Goal: Obtain resource: Download file/media

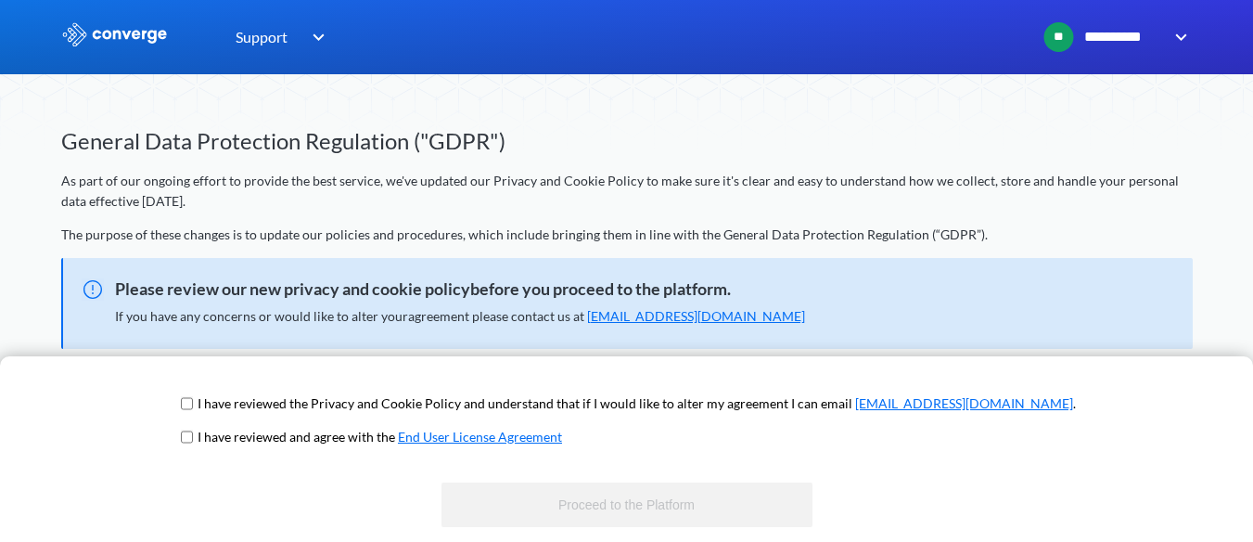
click at [248, 395] on span "I have reviewed the Privacy and Cookie Policy and understand that if I would li…" at bounding box center [626, 409] width 899 height 33
click at [193, 407] on input "checkbox" at bounding box center [187, 403] width 12 height 15
checkbox input "true"
click at [244, 429] on span "I have reviewed and agree with the End User License Agreement" at bounding box center [626, 443] width 899 height 33
click at [193, 433] on input "checkbox" at bounding box center [187, 436] width 12 height 15
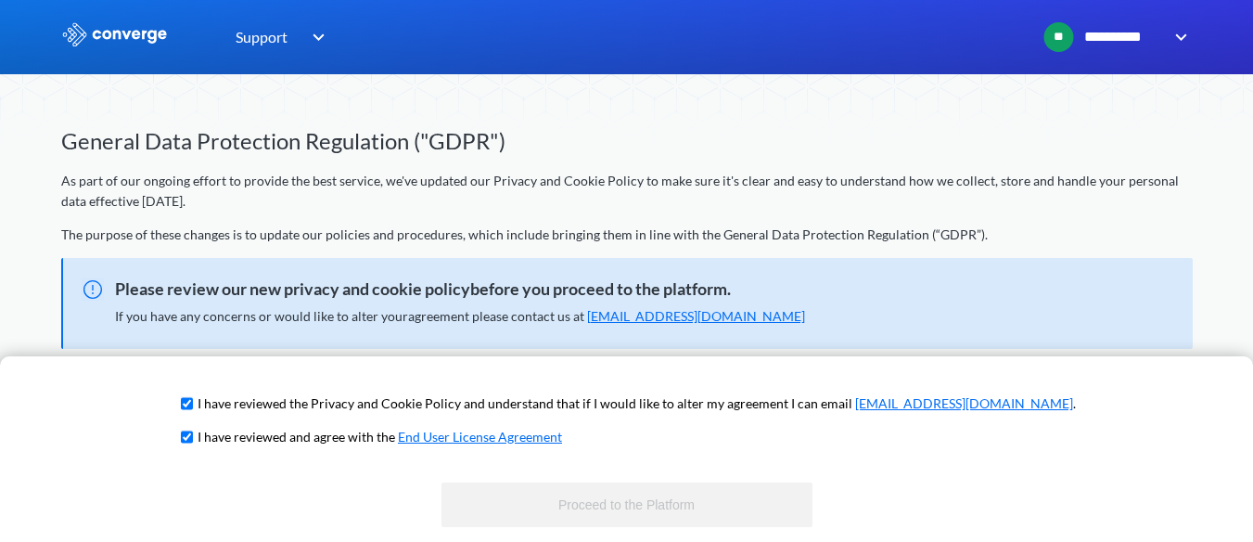
checkbox input "true"
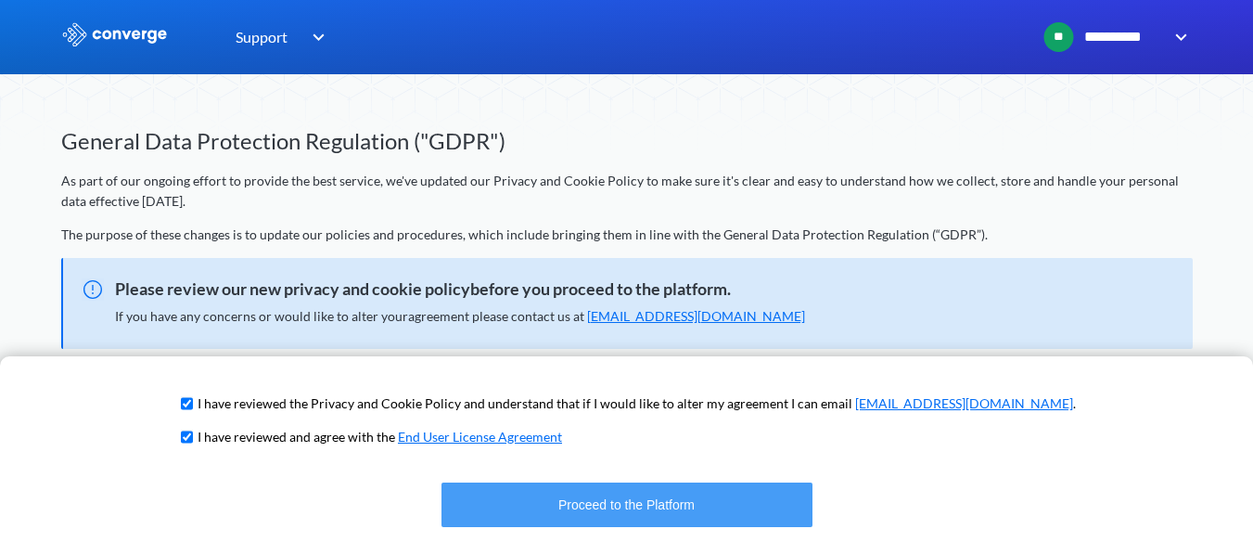
click at [513, 513] on button "Proceed to the Platform" at bounding box center [627, 504] width 371 height 45
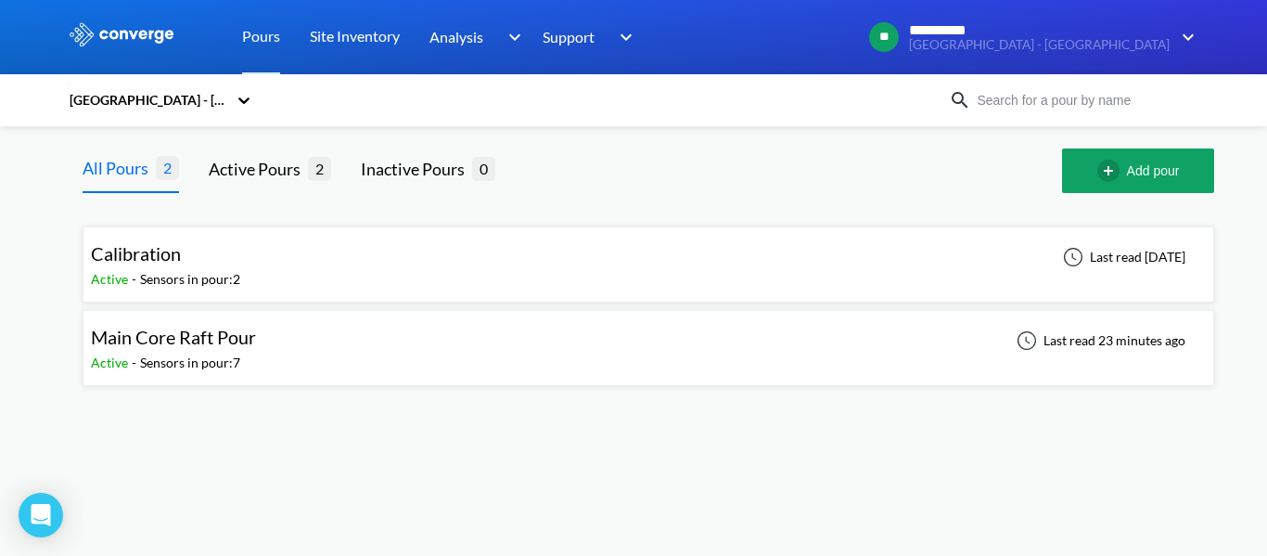
click at [286, 353] on div "Main Core Raft Pour Active - Sensors in pour: 7 Last read 23 minutes ago" at bounding box center [648, 347] width 1115 height 59
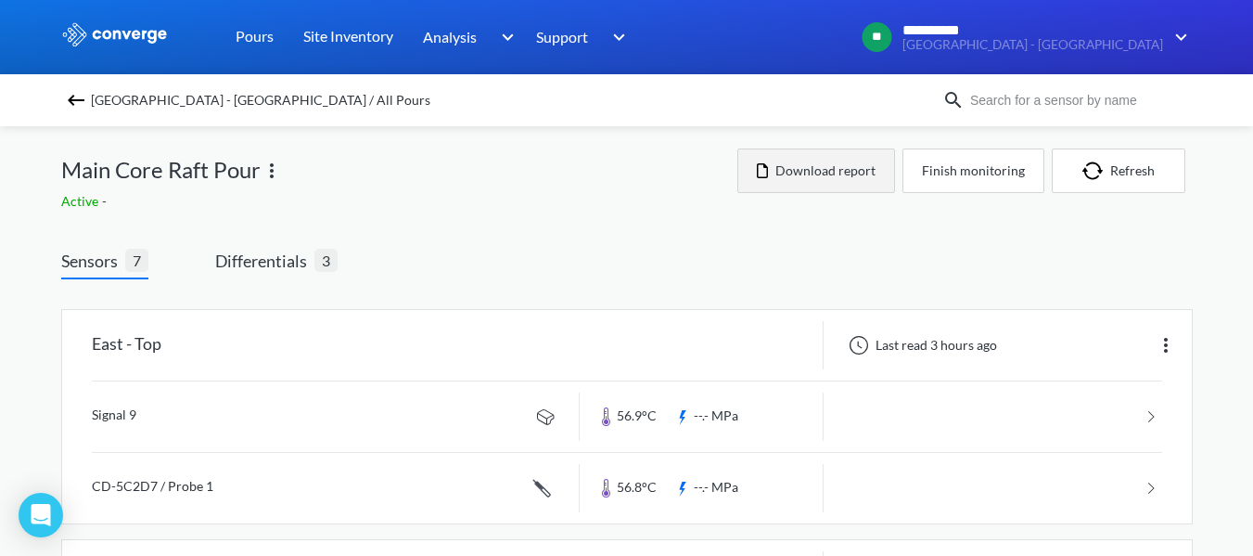
click at [858, 183] on button "Download report" at bounding box center [816, 170] width 158 height 45
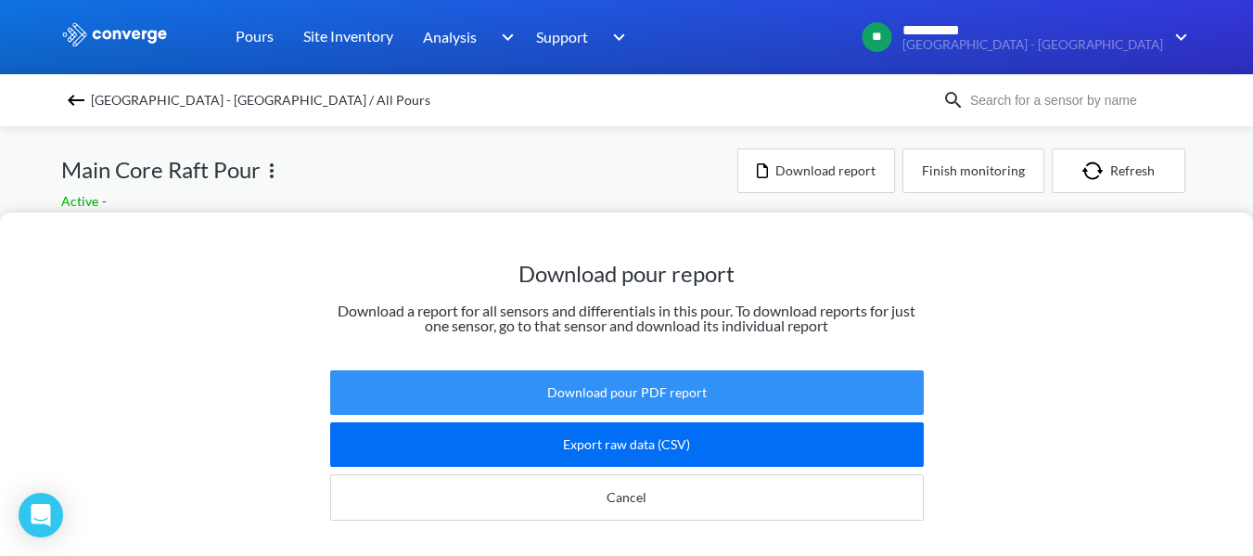
click at [696, 383] on button "Download pour PDF report" at bounding box center [627, 392] width 594 height 45
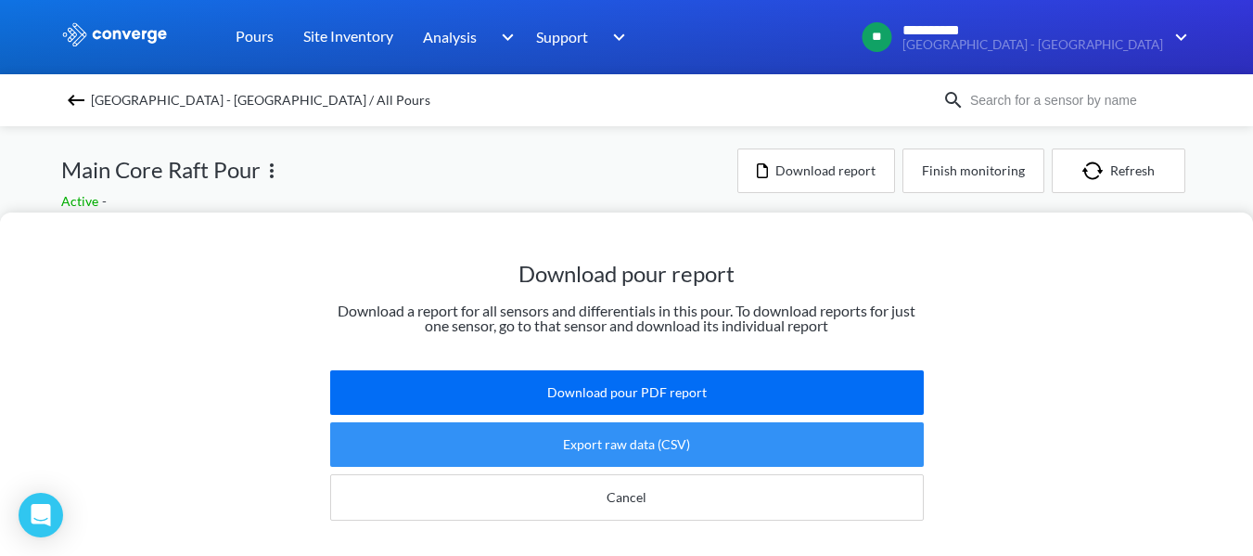
click at [669, 429] on button "Export raw data (CSV)" at bounding box center [627, 444] width 594 height 45
